Goal: Find specific page/section: Find specific page/section

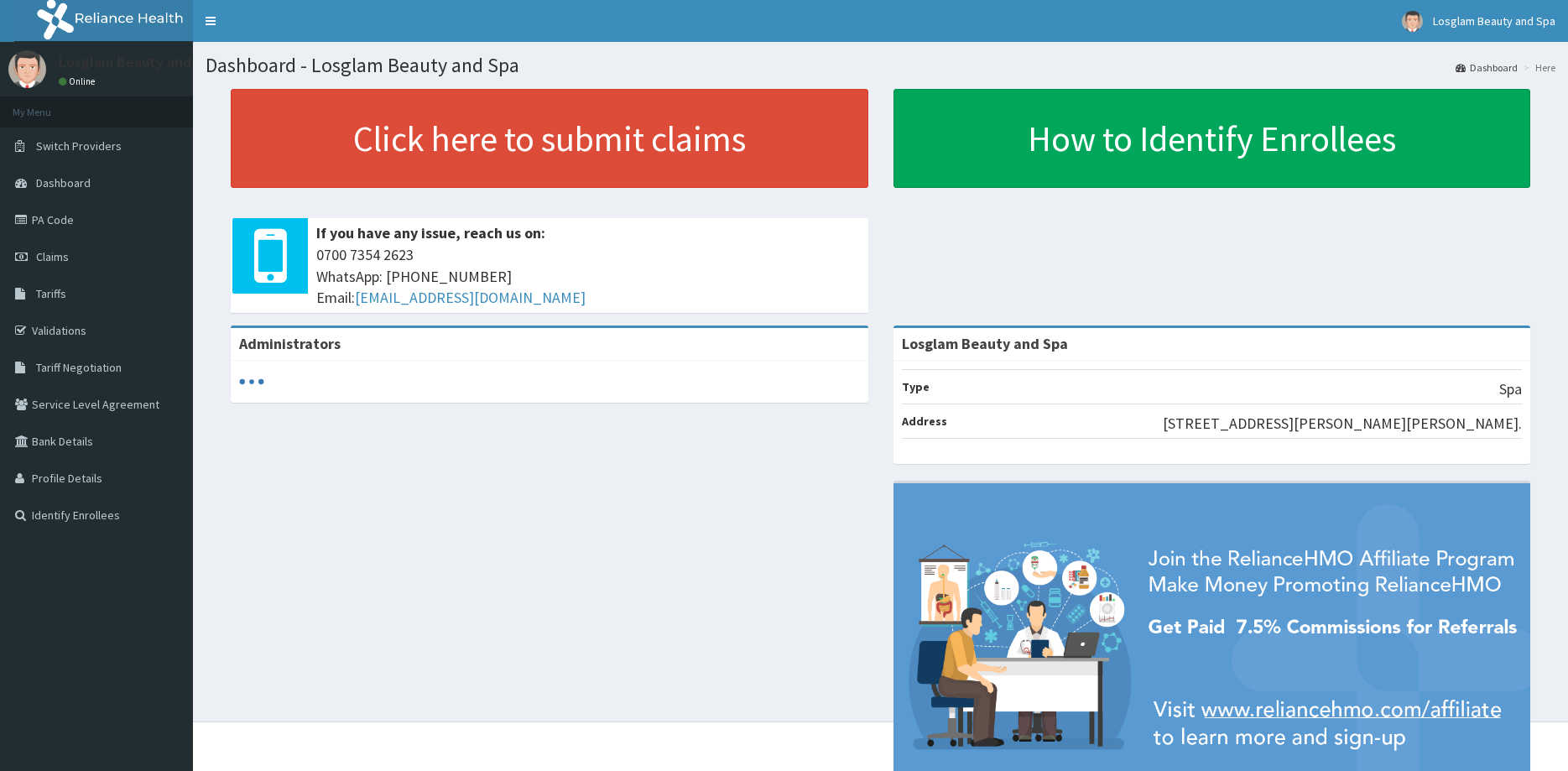
click at [113, 221] on link "PA Code" at bounding box center [96, 220] width 193 height 37
click at [94, 221] on link "PA Code" at bounding box center [96, 220] width 193 height 37
click at [31, 212] on link "PA Code" at bounding box center [96, 220] width 193 height 37
